Goal: Task Accomplishment & Management: Manage account settings

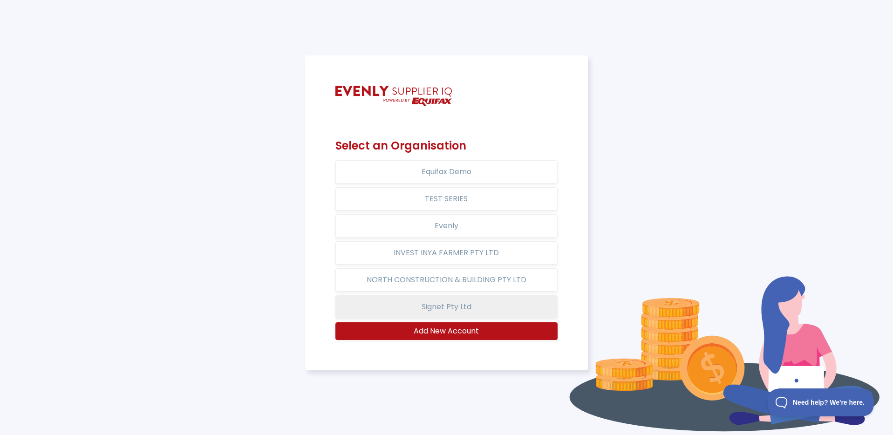
click at [486, 309] on button "Signet Pty Ltd" at bounding box center [446, 306] width 222 height 23
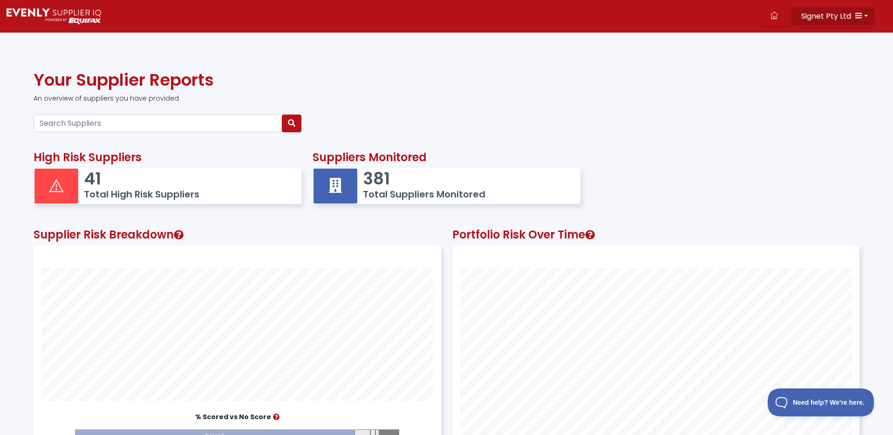
click at [866, 17] on button "Signet Pty Ltd" at bounding box center [832, 16] width 82 height 18
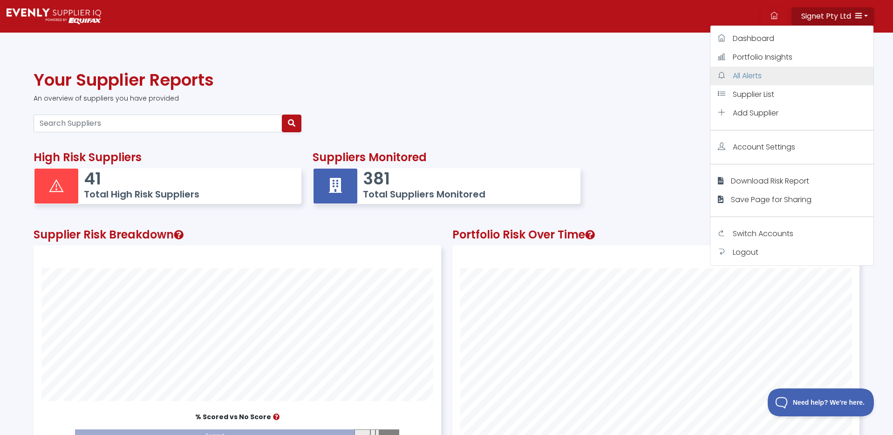
scroll to position [0, 0]
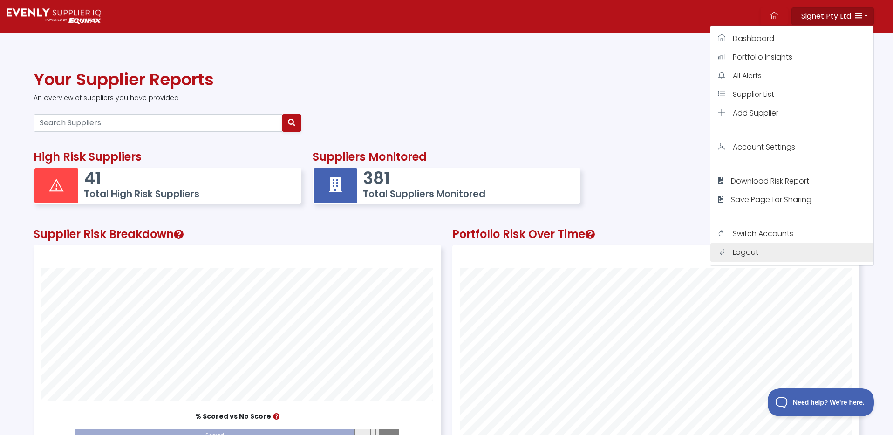
click at [765, 252] on link "Logout" at bounding box center [791, 252] width 163 height 19
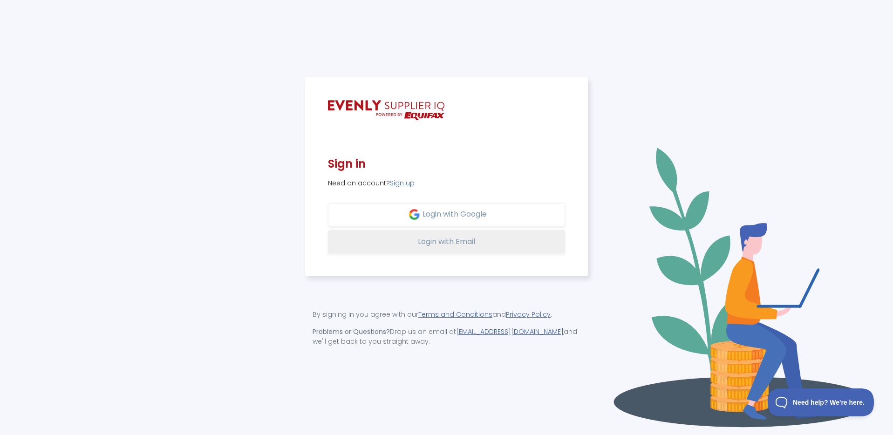
click at [460, 239] on span "Login with Email" at bounding box center [446, 241] width 57 height 11
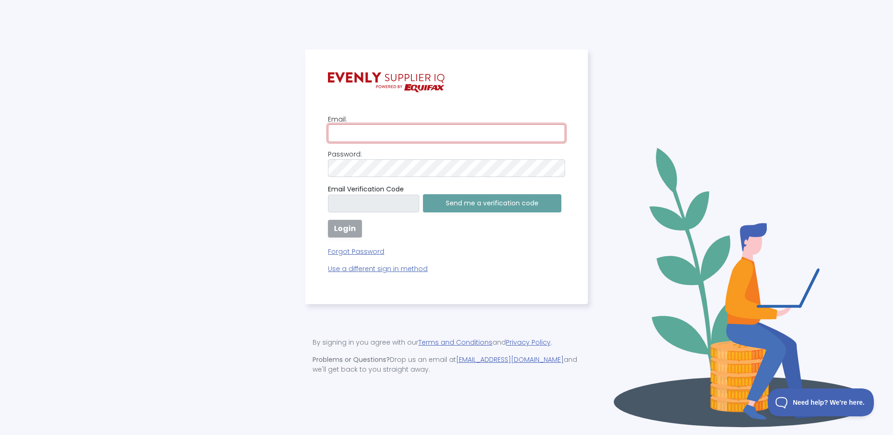
click at [401, 135] on input "email" at bounding box center [446, 133] width 237 height 18
click at [0, 435] on com-1password-button at bounding box center [0, 435] width 0 height 0
type input "supplieriq-support@evenly.com.au"
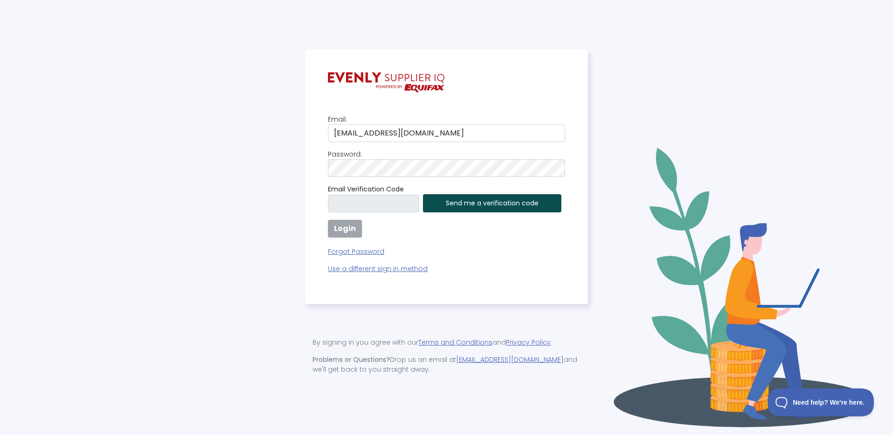
click at [481, 204] on button "Send me a verification code" at bounding box center [492, 203] width 138 height 18
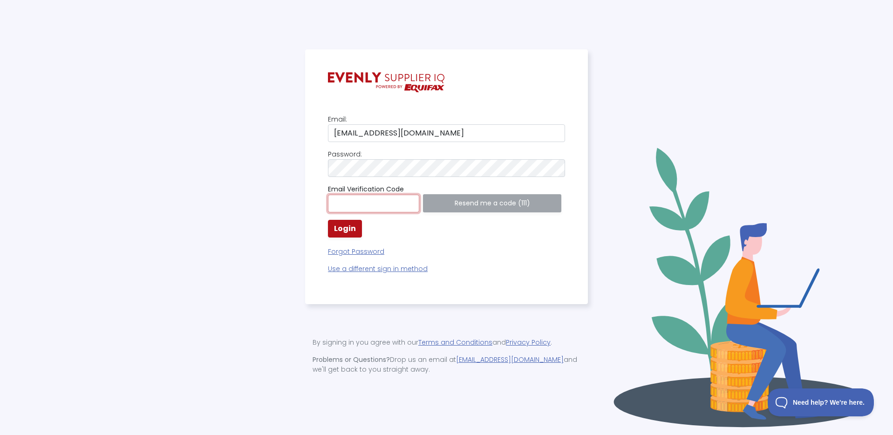
click at [388, 201] on input "text" at bounding box center [373, 204] width 91 height 18
paste input "625406"
type input "625406"
drag, startPoint x: 572, startPoint y: 248, endPoint x: 478, endPoint y: 239, distance: 94.1
click at [564, 247] on div "Email: supplieriq-support@evenly.com.au Password: Email Verification Code 62540…" at bounding box center [446, 176] width 283 height 255
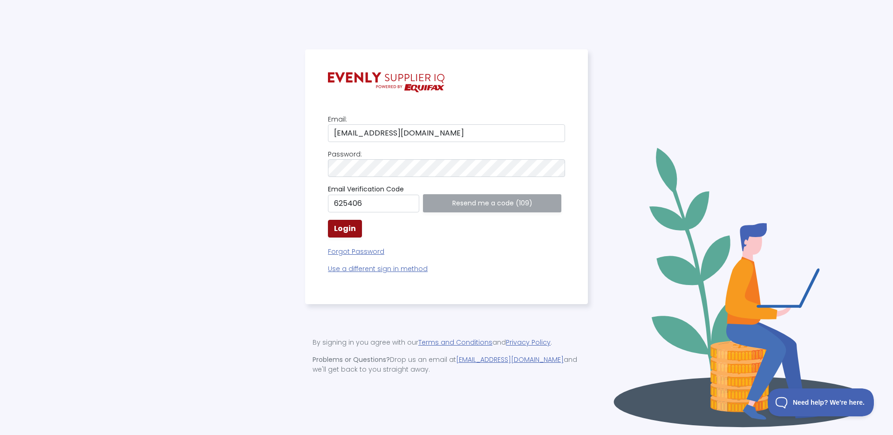
click at [339, 229] on strong "Login" at bounding box center [345, 228] width 22 height 11
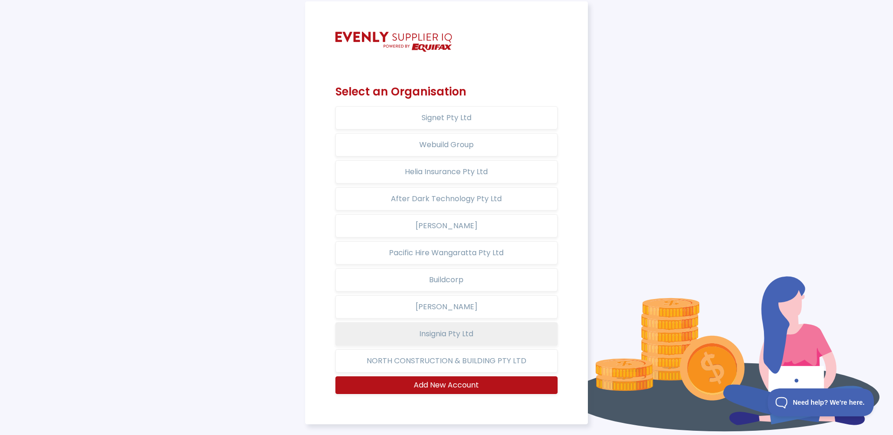
click at [507, 338] on button "Insignia Pty Ltd" at bounding box center [446, 333] width 222 height 23
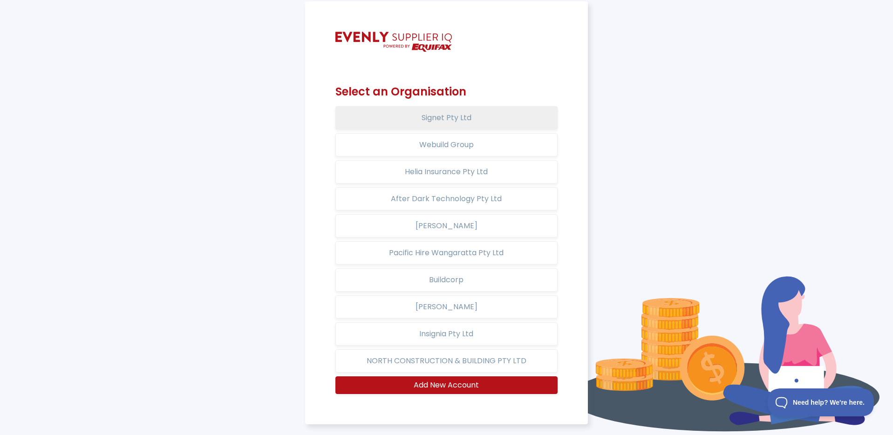
click at [485, 122] on button "Signet Pty Ltd" at bounding box center [446, 117] width 222 height 23
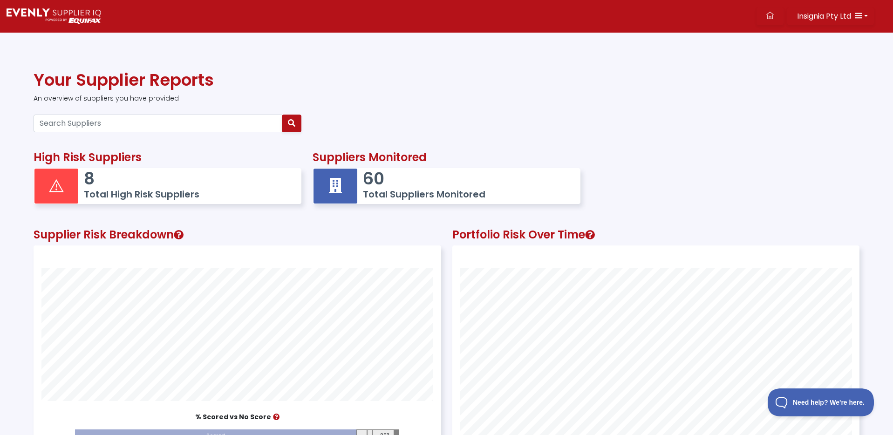
scroll to position [257, 406]
